Goal: Transaction & Acquisition: Book appointment/travel/reservation

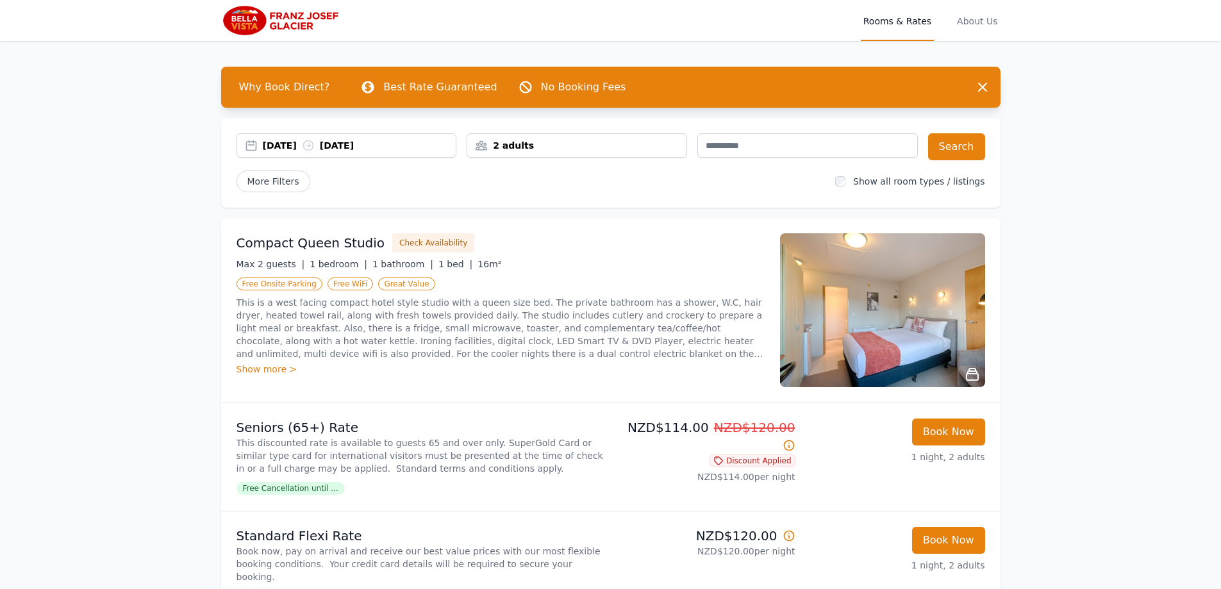
click at [271, 144] on div "[DATE] [DATE]" at bounding box center [360, 145] width 194 height 13
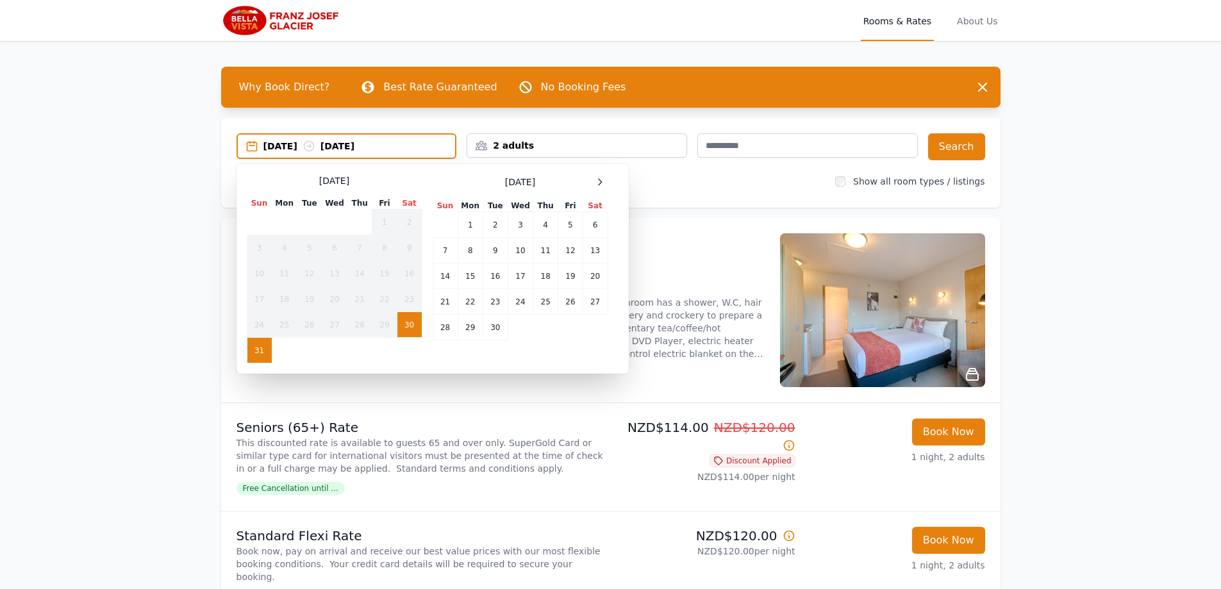
click at [261, 358] on td "31" at bounding box center [259, 351] width 25 height 26
click at [476, 230] on td "1" at bounding box center [470, 225] width 25 height 26
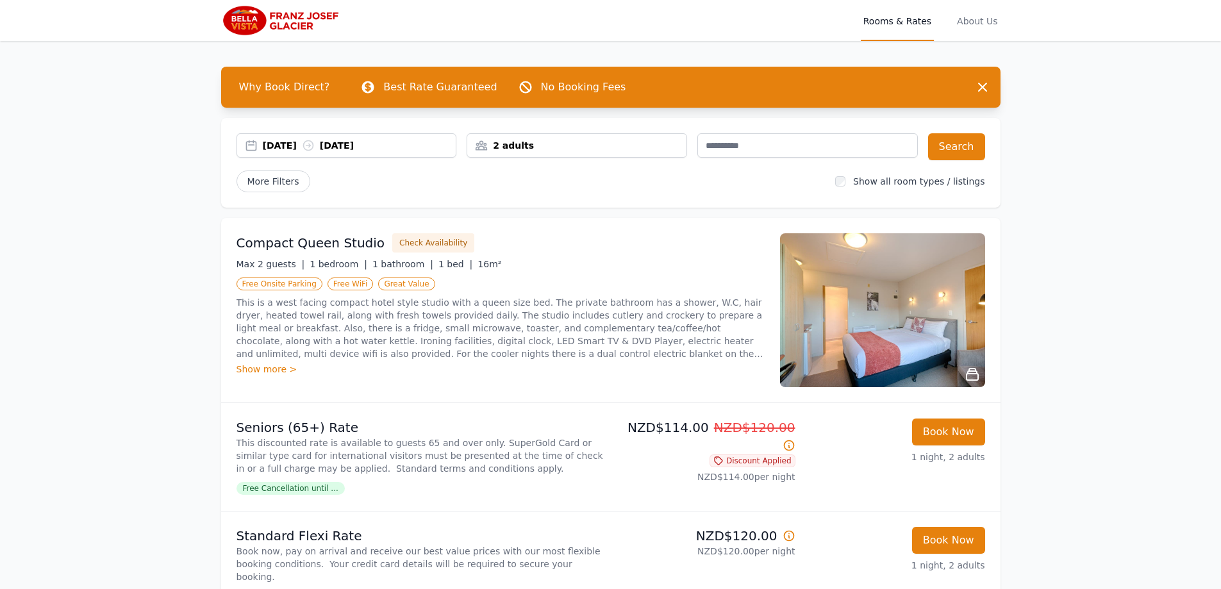
click at [536, 151] on div "2 adults" at bounding box center [576, 145] width 219 height 13
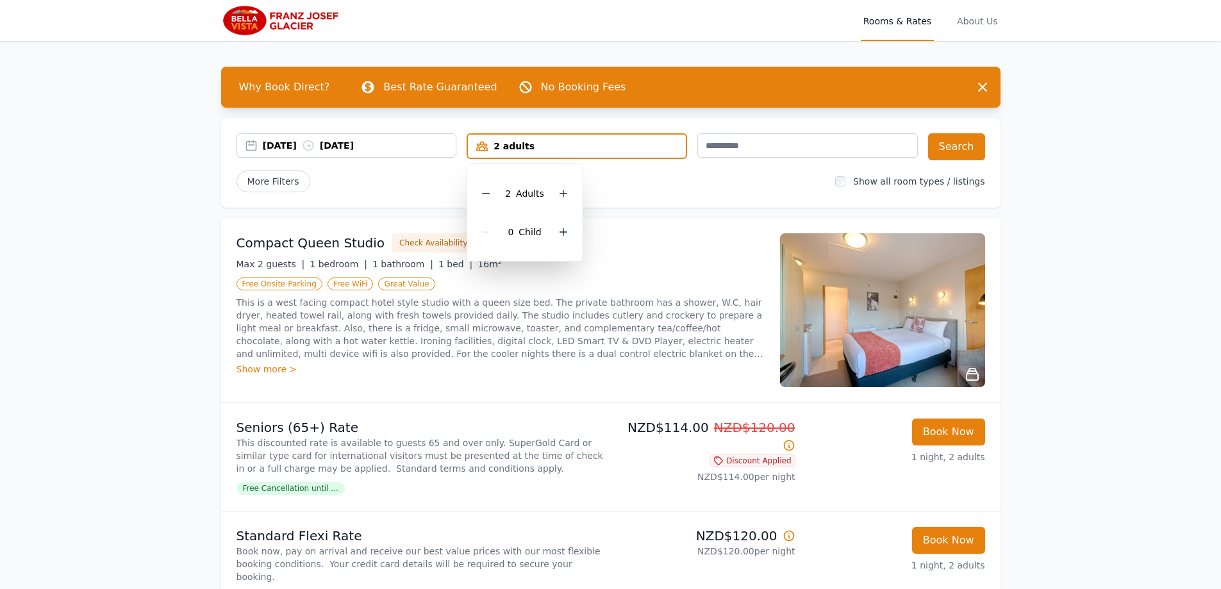
click at [376, 153] on div "[DATE] [DATE]" at bounding box center [347, 145] width 221 height 24
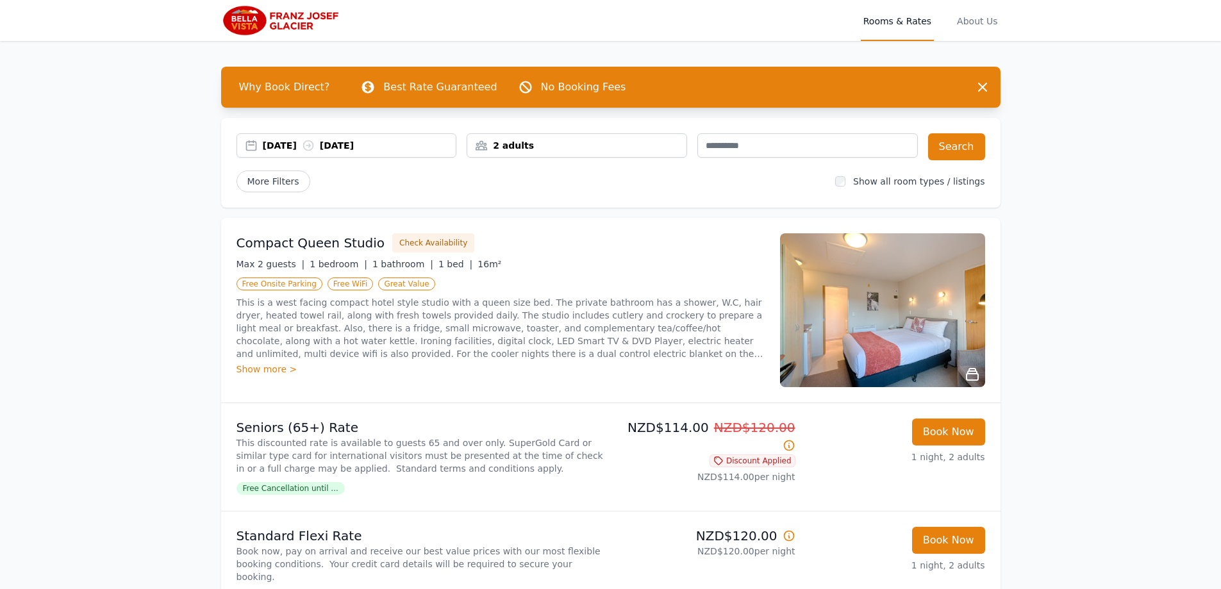
click at [295, 151] on div "[DATE] [DATE]" at bounding box center [360, 145] width 194 height 13
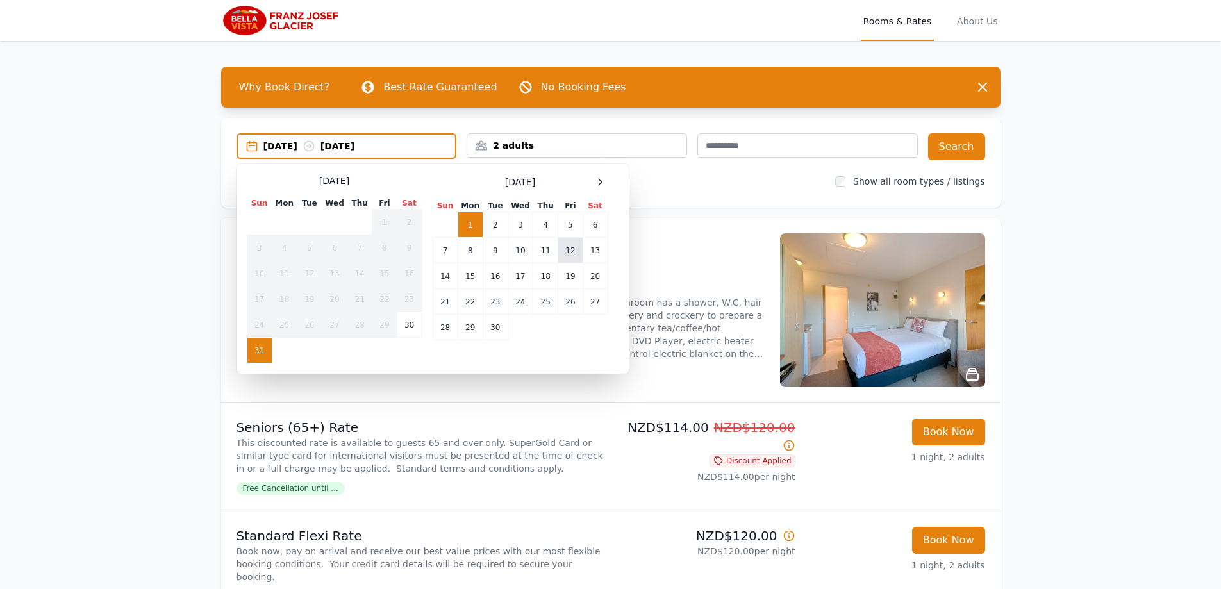
click at [574, 253] on td "12" at bounding box center [570, 251] width 24 height 26
click at [265, 355] on td "31" at bounding box center [259, 351] width 25 height 26
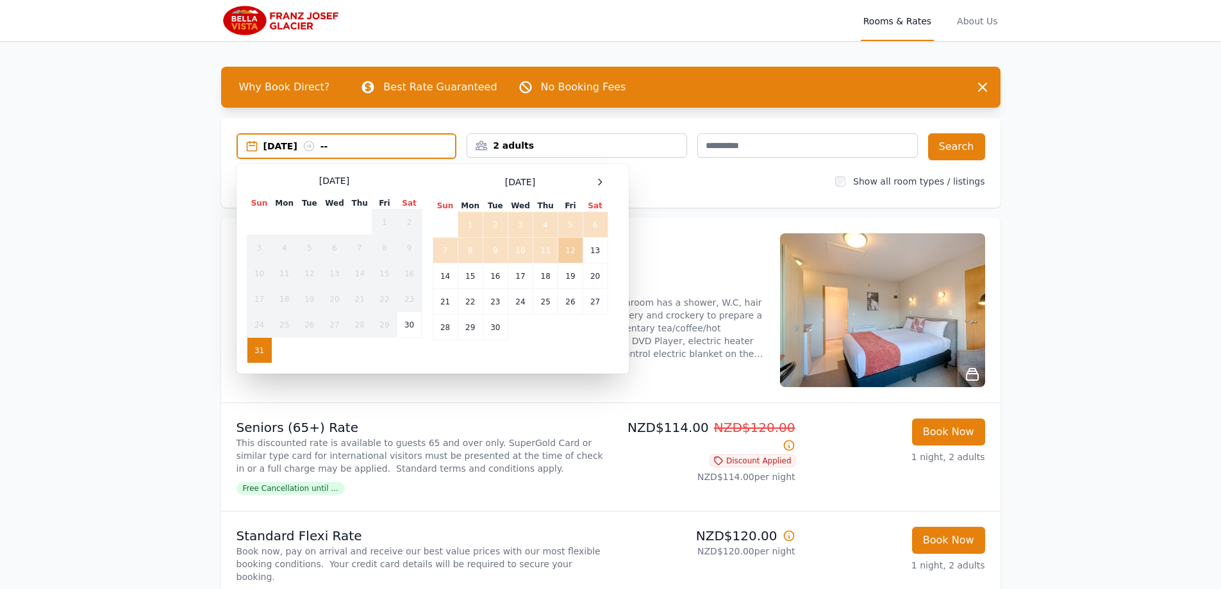
click at [577, 260] on td "12" at bounding box center [570, 251] width 24 height 26
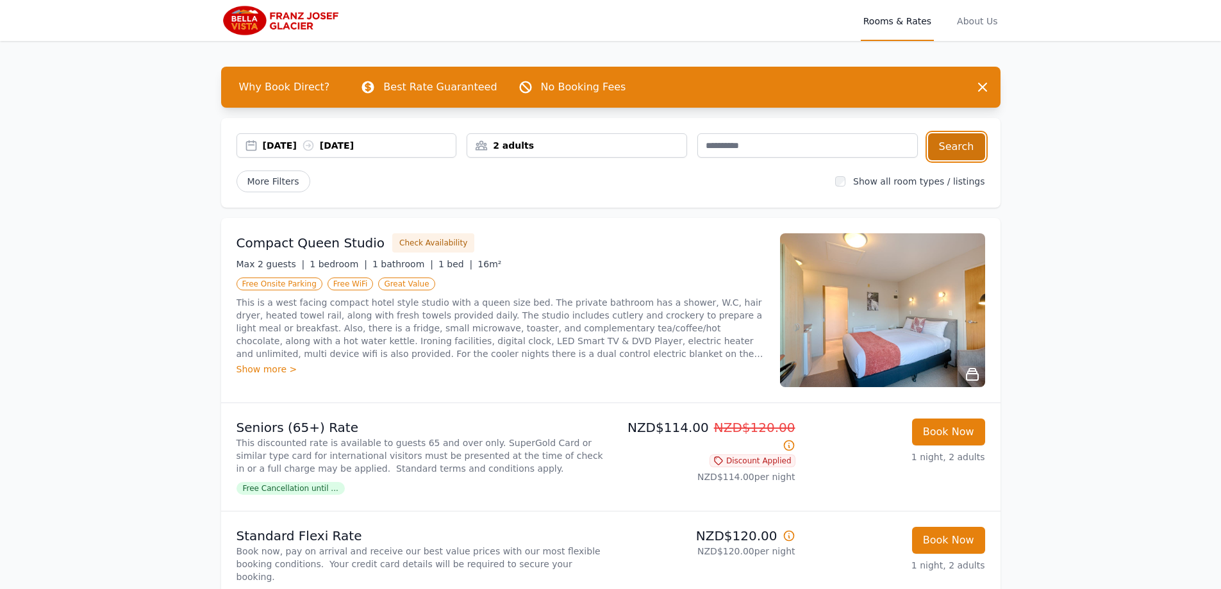
click at [979, 151] on button "Search" at bounding box center [956, 146] width 57 height 27
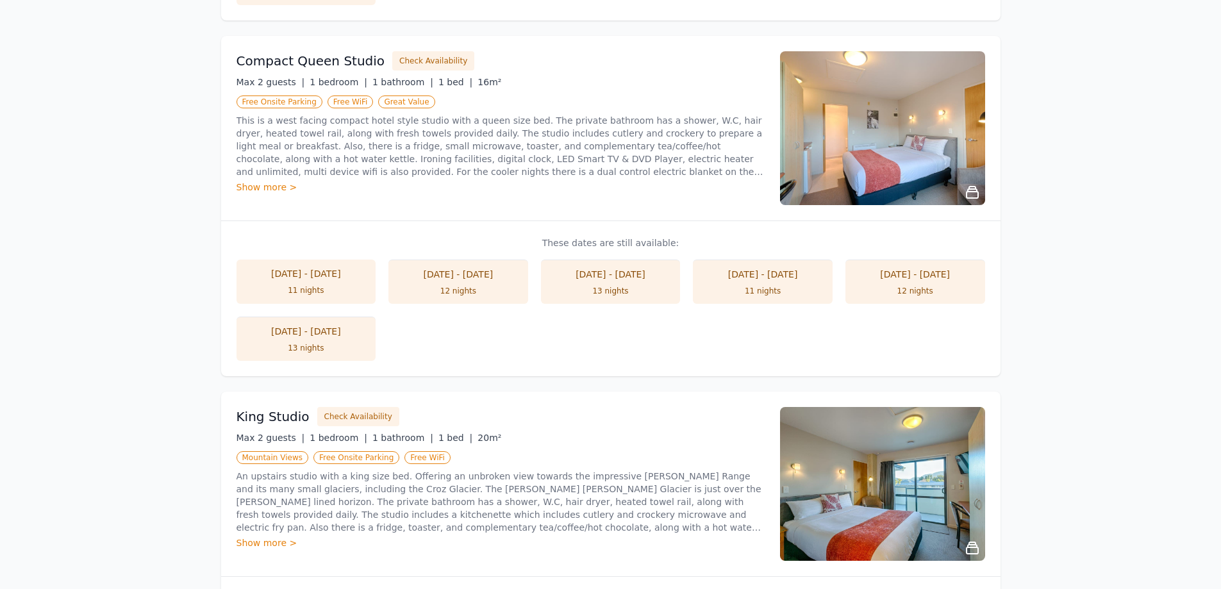
scroll to position [513, 0]
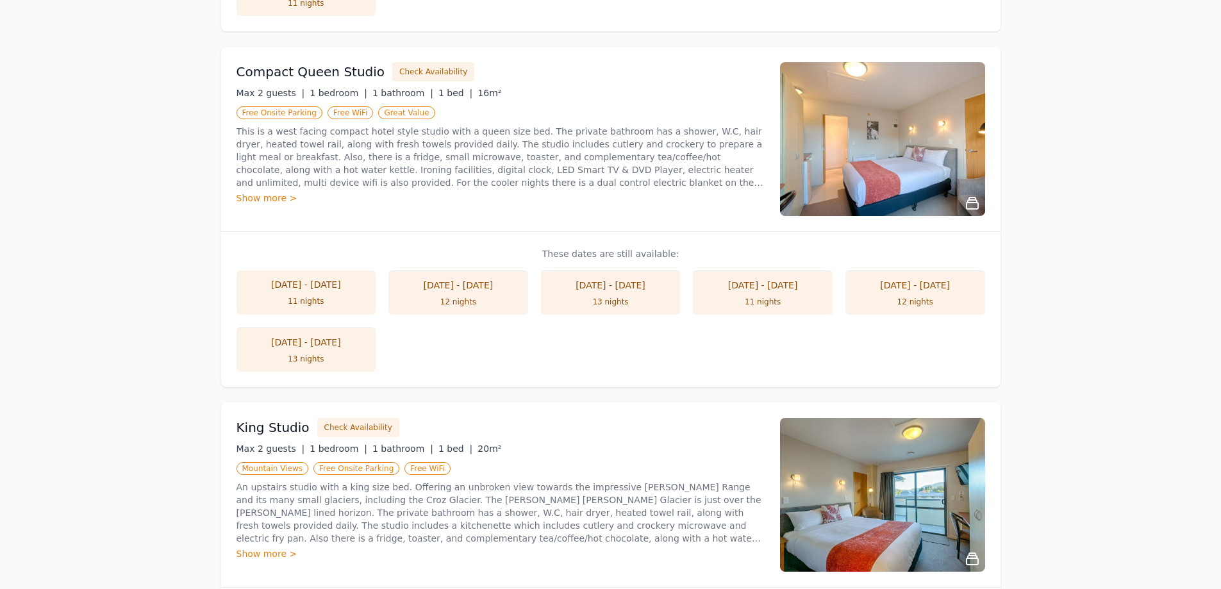
click at [322, 295] on li "[DATE] - [DATE] nights" at bounding box center [307, 293] width 140 height 44
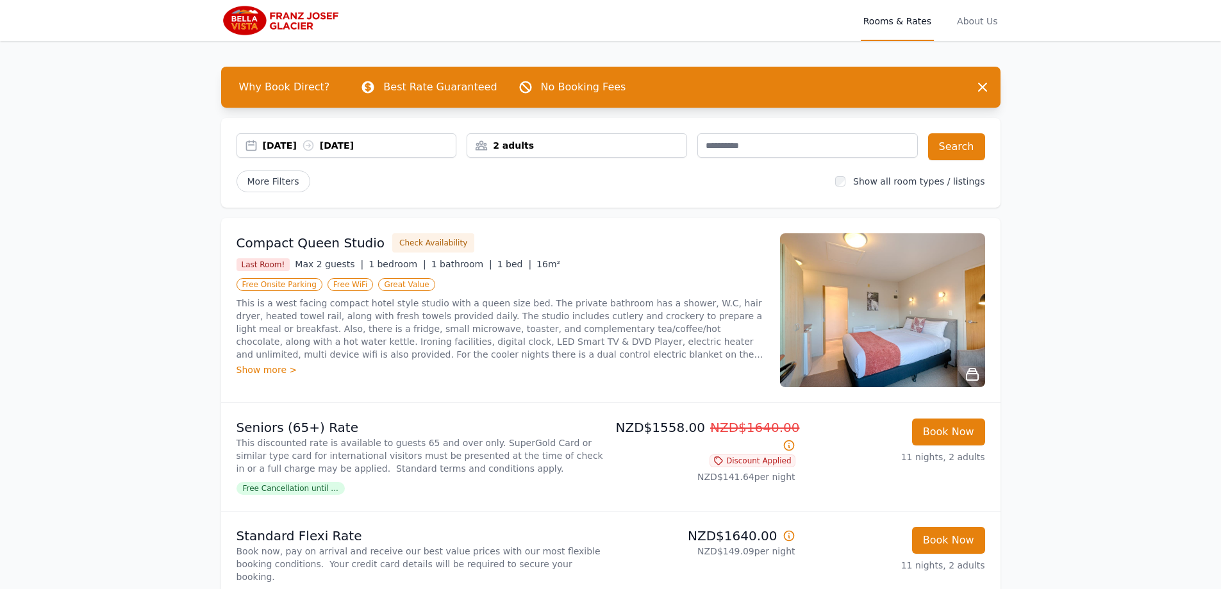
click at [287, 147] on div "[DATE] [DATE]" at bounding box center [360, 145] width 194 height 13
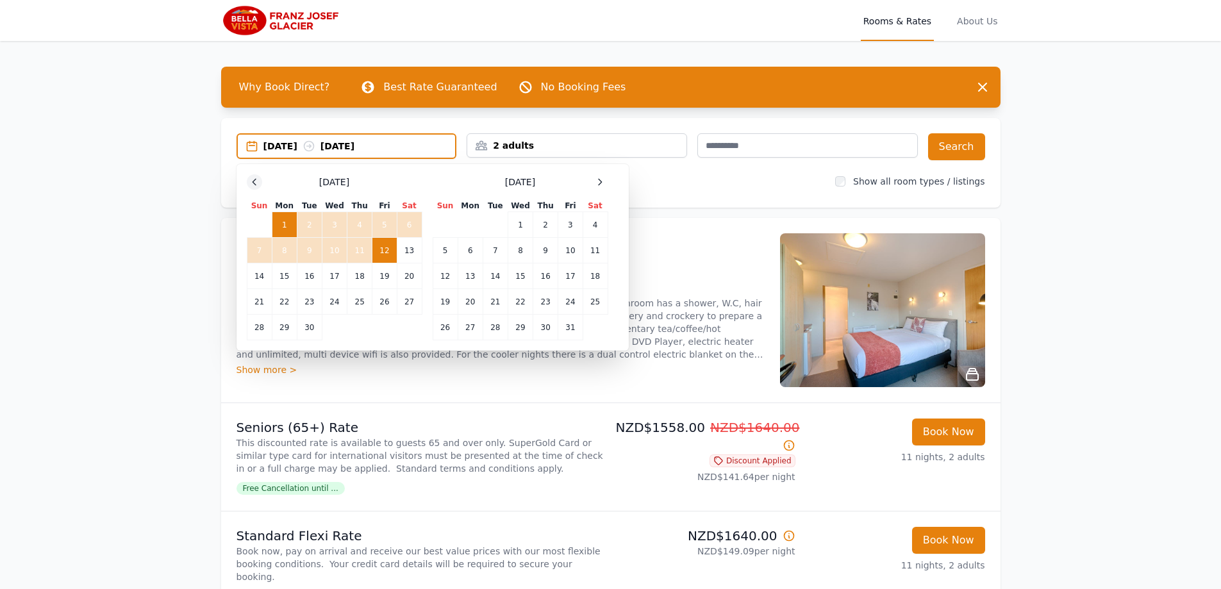
click at [255, 180] on icon at bounding box center [254, 182] width 3 height 6
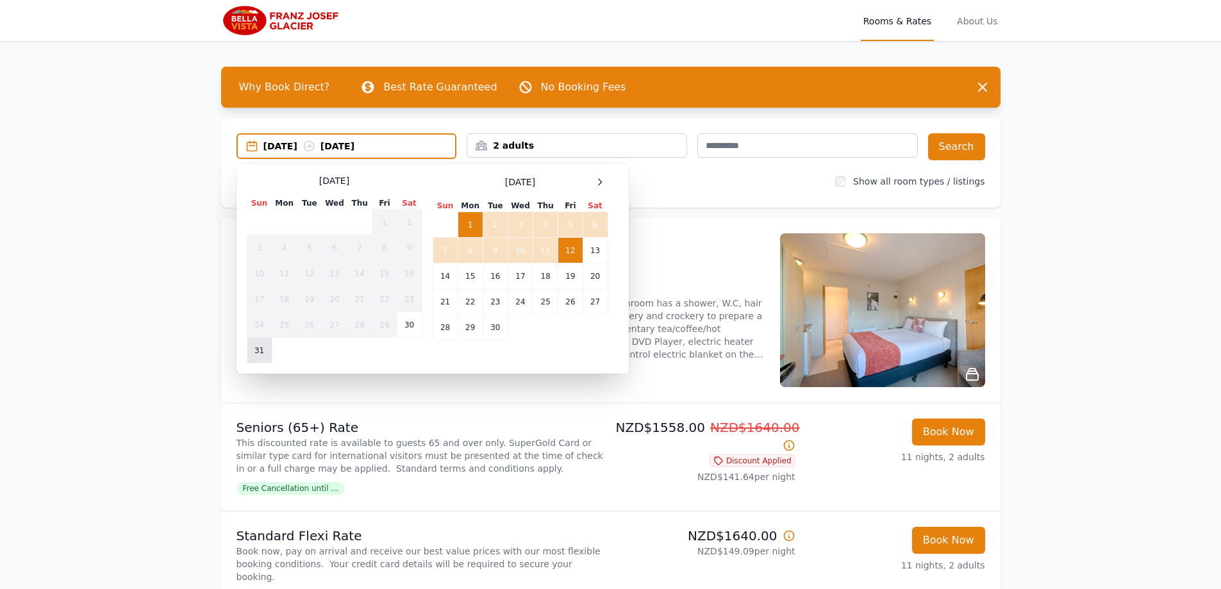
click at [262, 359] on td "31" at bounding box center [259, 351] width 25 height 26
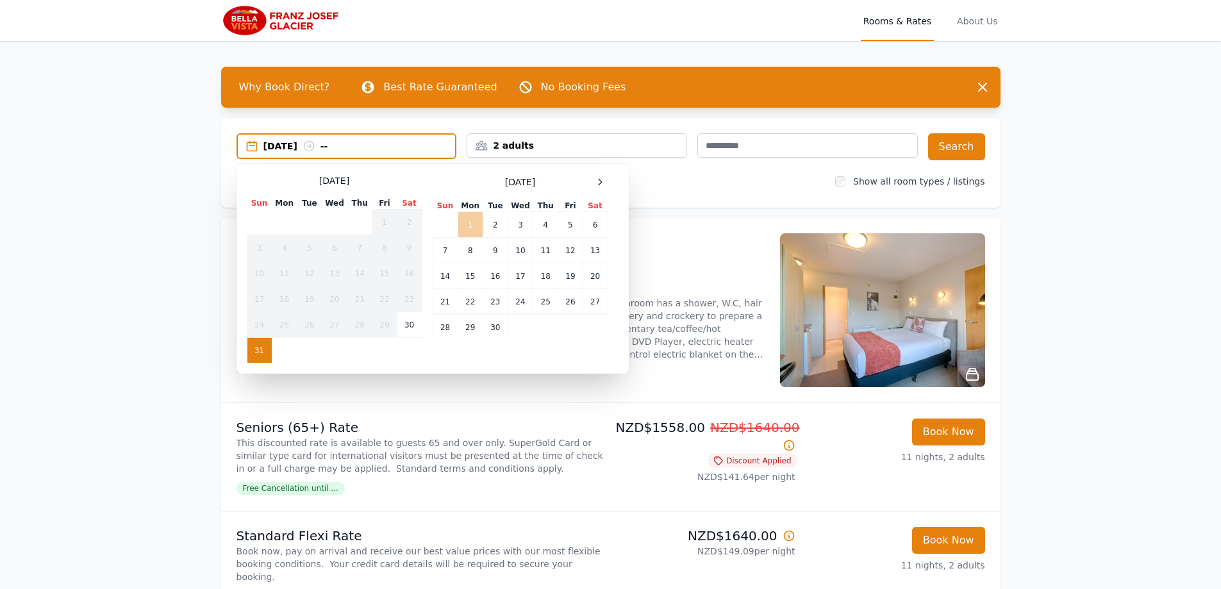
click at [467, 228] on td "1" at bounding box center [470, 225] width 25 height 26
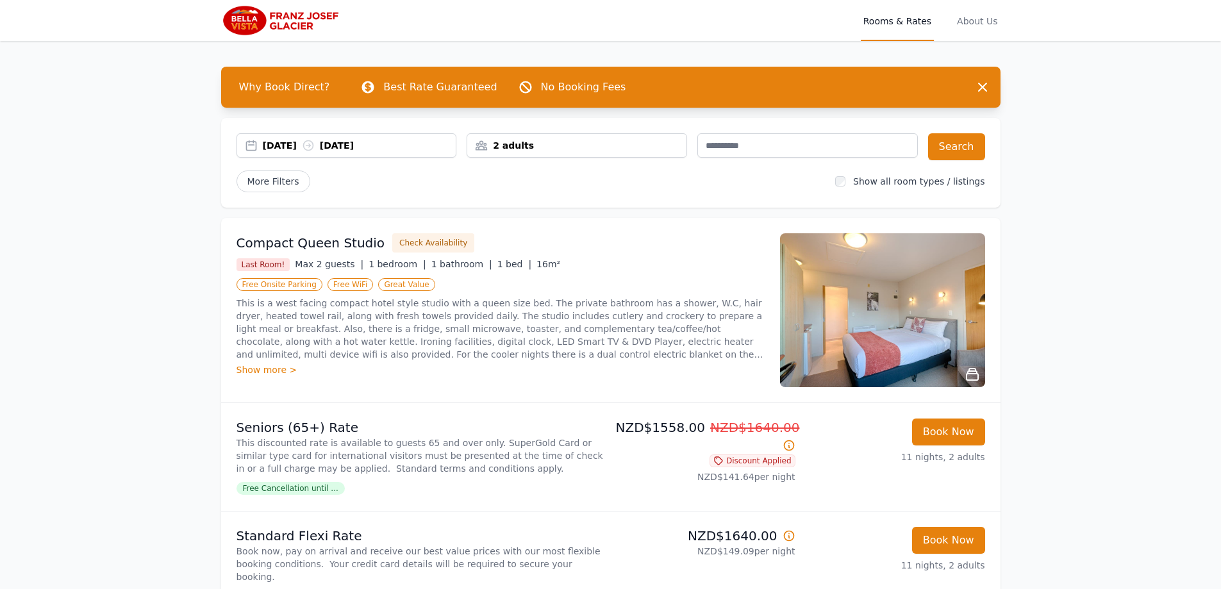
click at [539, 146] on div "2 adults" at bounding box center [576, 145] width 219 height 13
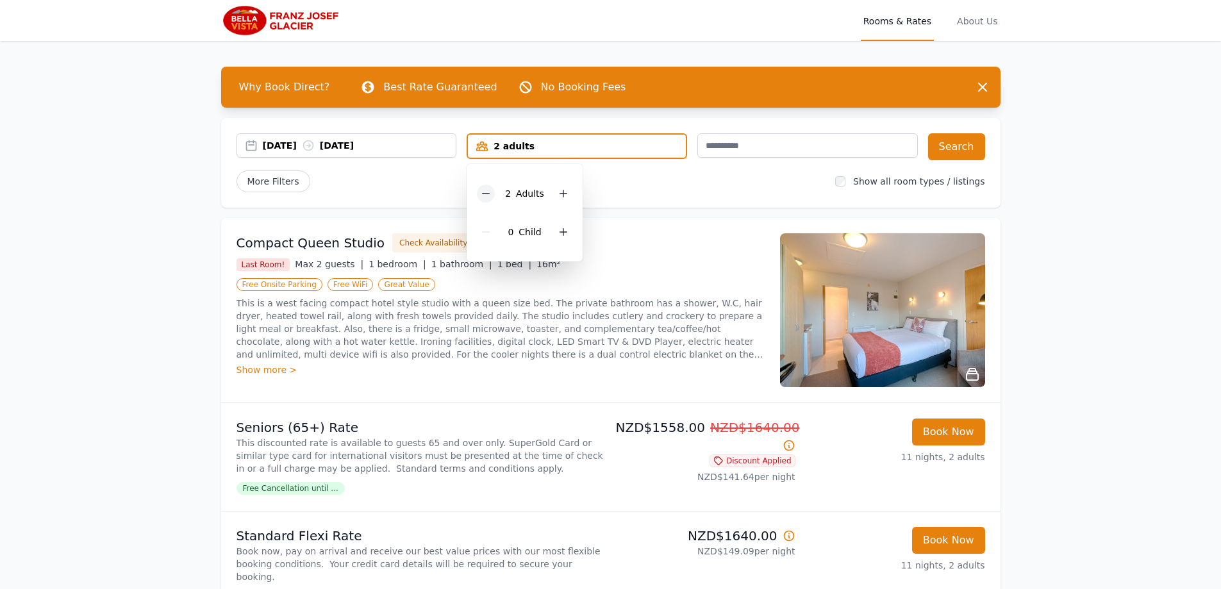
click at [488, 196] on icon at bounding box center [486, 193] width 10 height 10
click at [965, 147] on button "Search" at bounding box center [956, 146] width 57 height 27
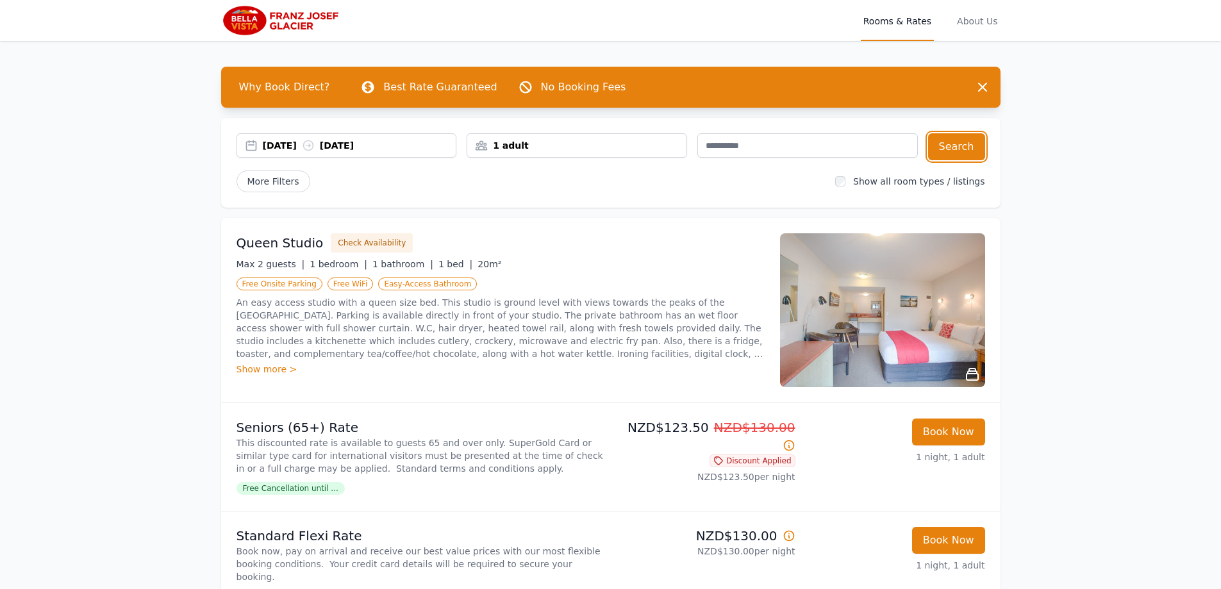
click at [295, 147] on div "[DATE] [DATE]" at bounding box center [360, 145] width 194 height 13
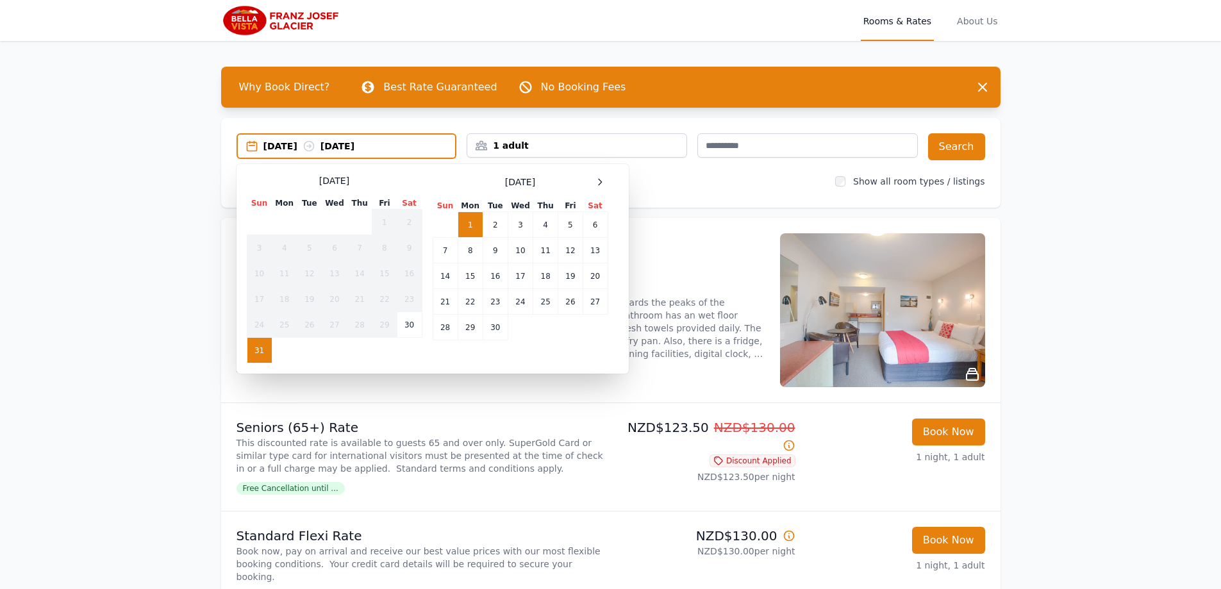
click at [468, 222] on td "1" at bounding box center [470, 225] width 25 height 26
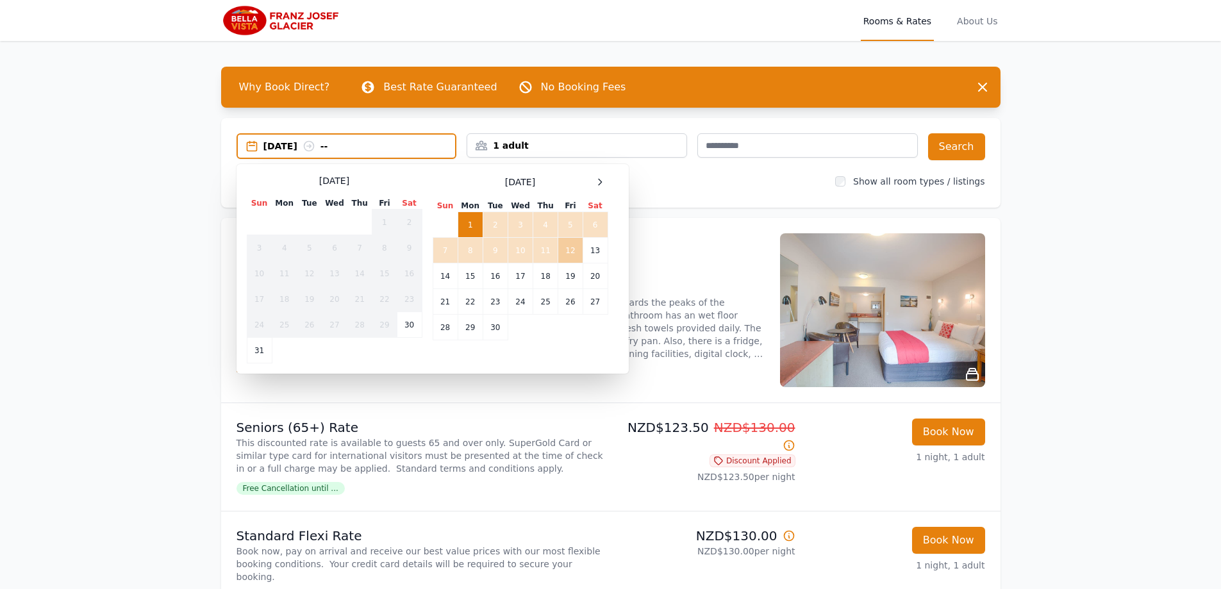
click at [574, 253] on td "12" at bounding box center [570, 251] width 24 height 26
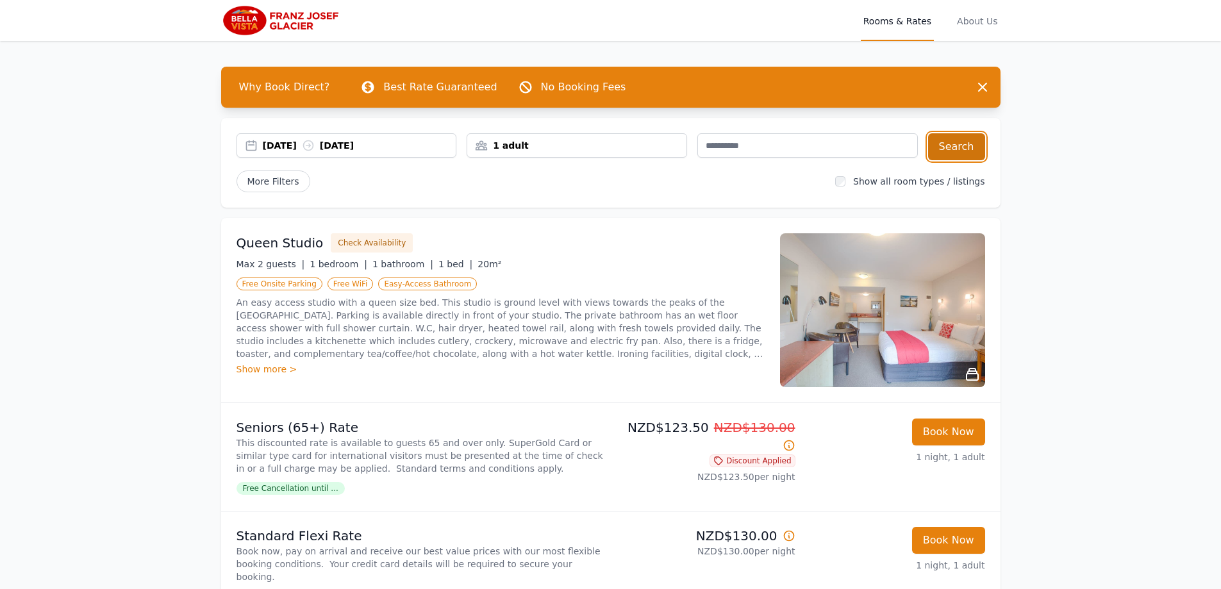
click at [972, 154] on button "Search" at bounding box center [956, 146] width 57 height 27
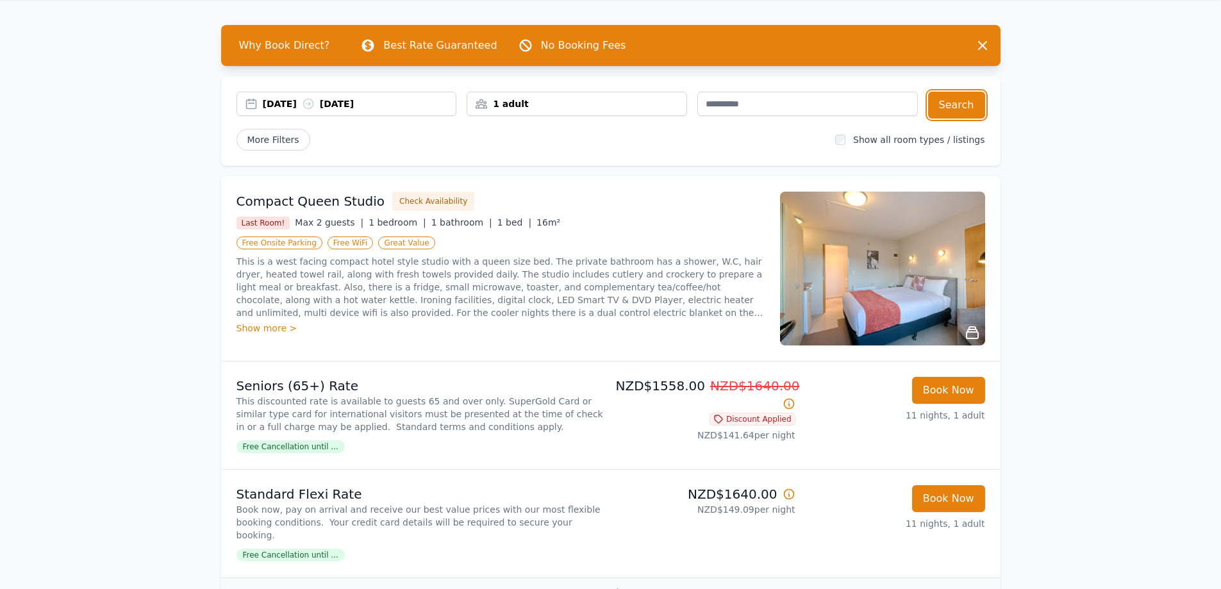
scroll to position [64, 0]
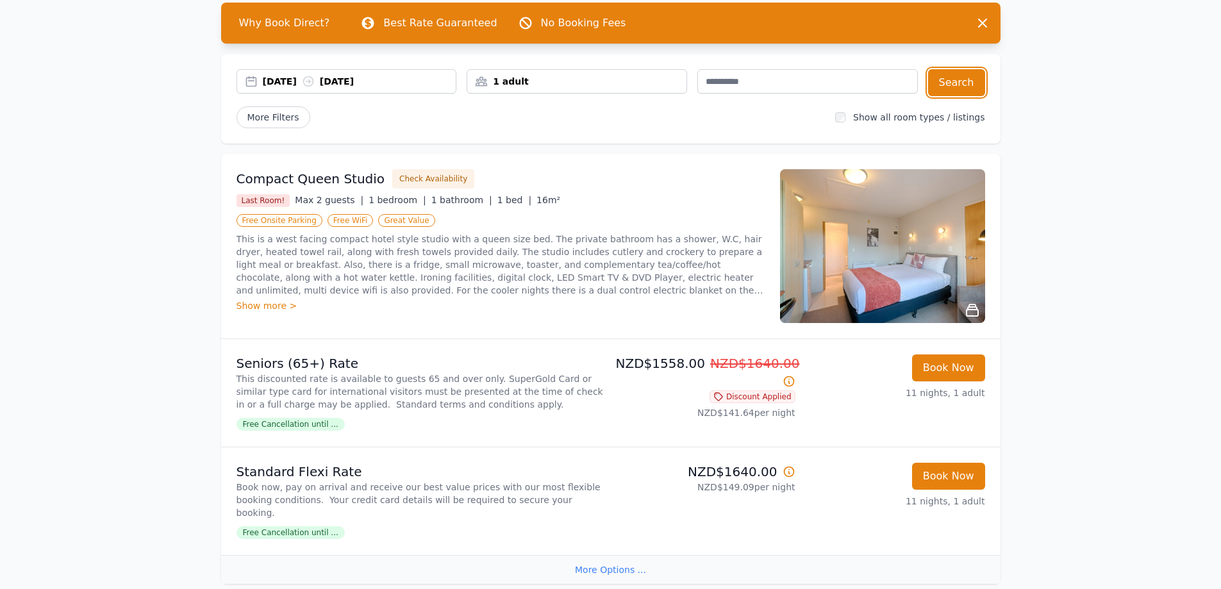
click at [276, 80] on div "[DATE] [DATE]" at bounding box center [360, 81] width 194 height 13
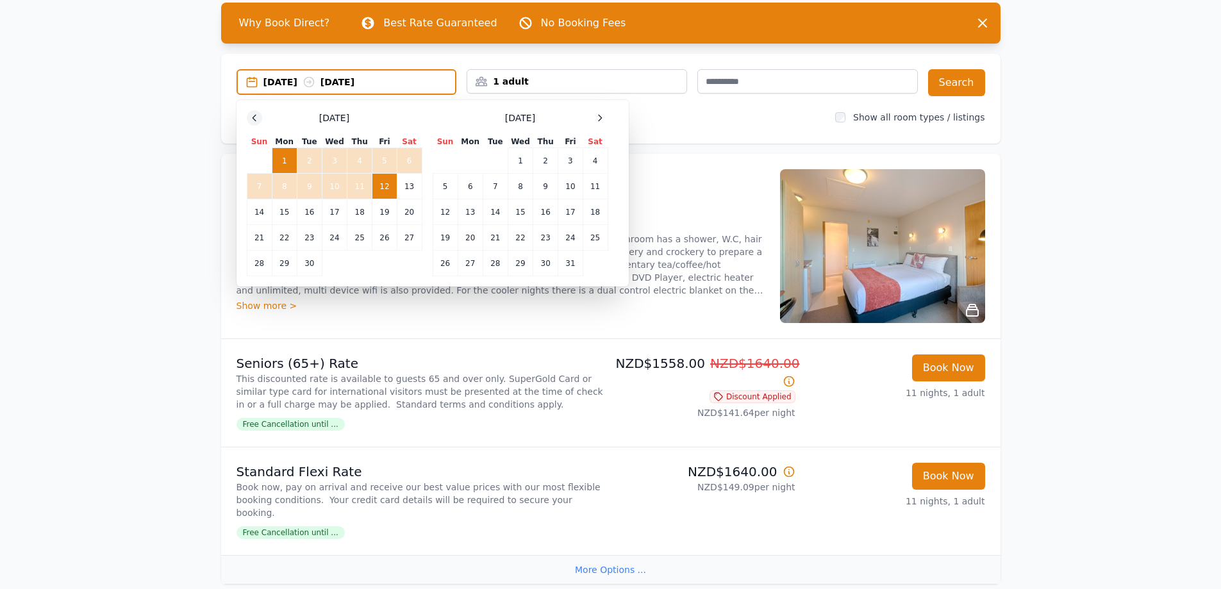
click at [255, 121] on icon at bounding box center [254, 118] width 3 height 6
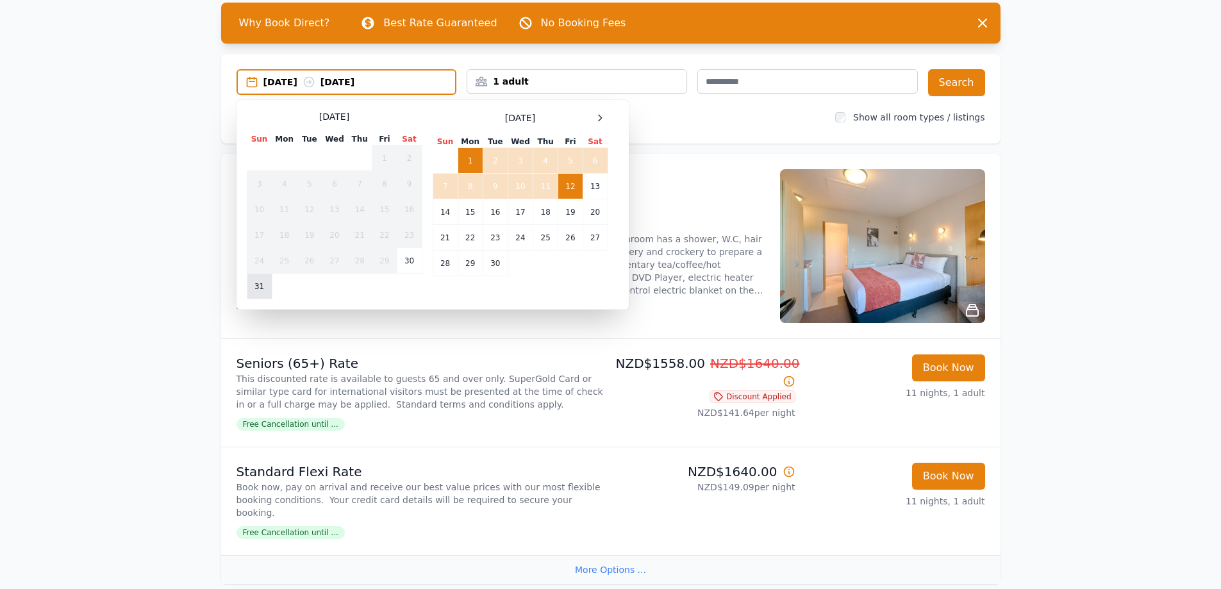
click at [256, 287] on td "31" at bounding box center [259, 287] width 25 height 26
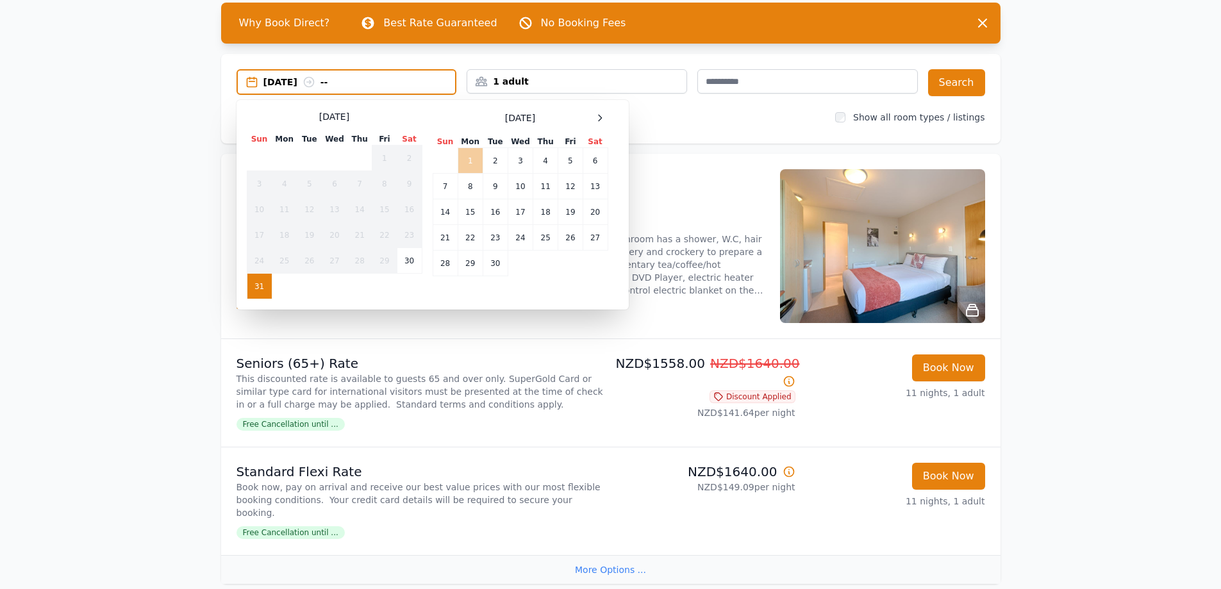
click at [465, 165] on td "1" at bounding box center [470, 161] width 25 height 26
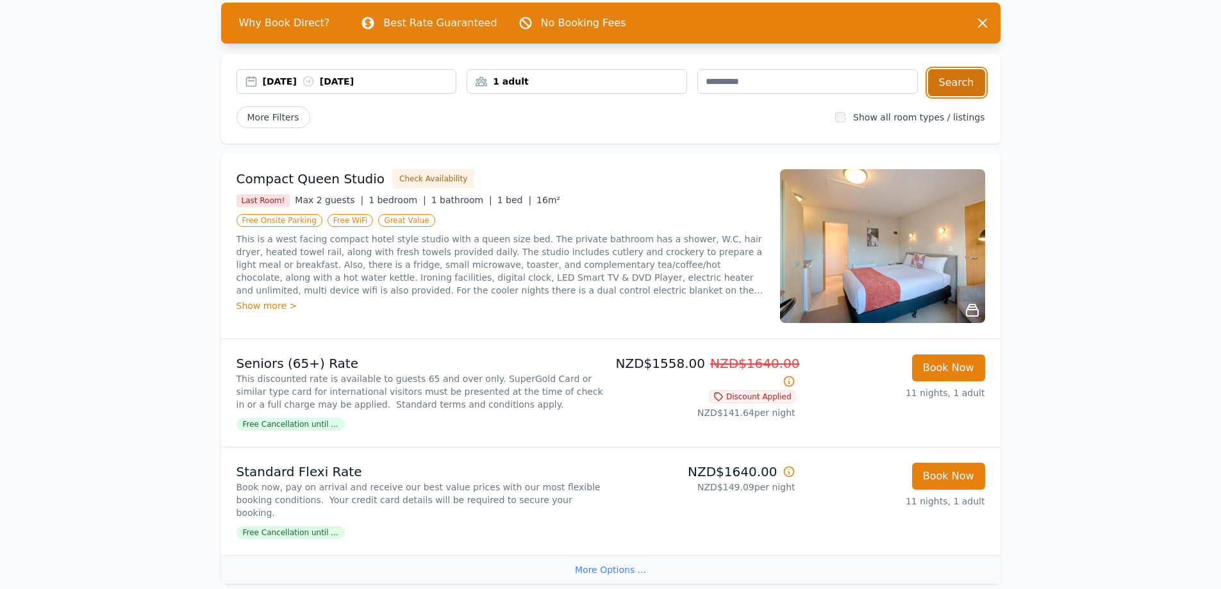
click at [941, 89] on button "Search" at bounding box center [956, 82] width 57 height 27
